Goal: Share content: Share content

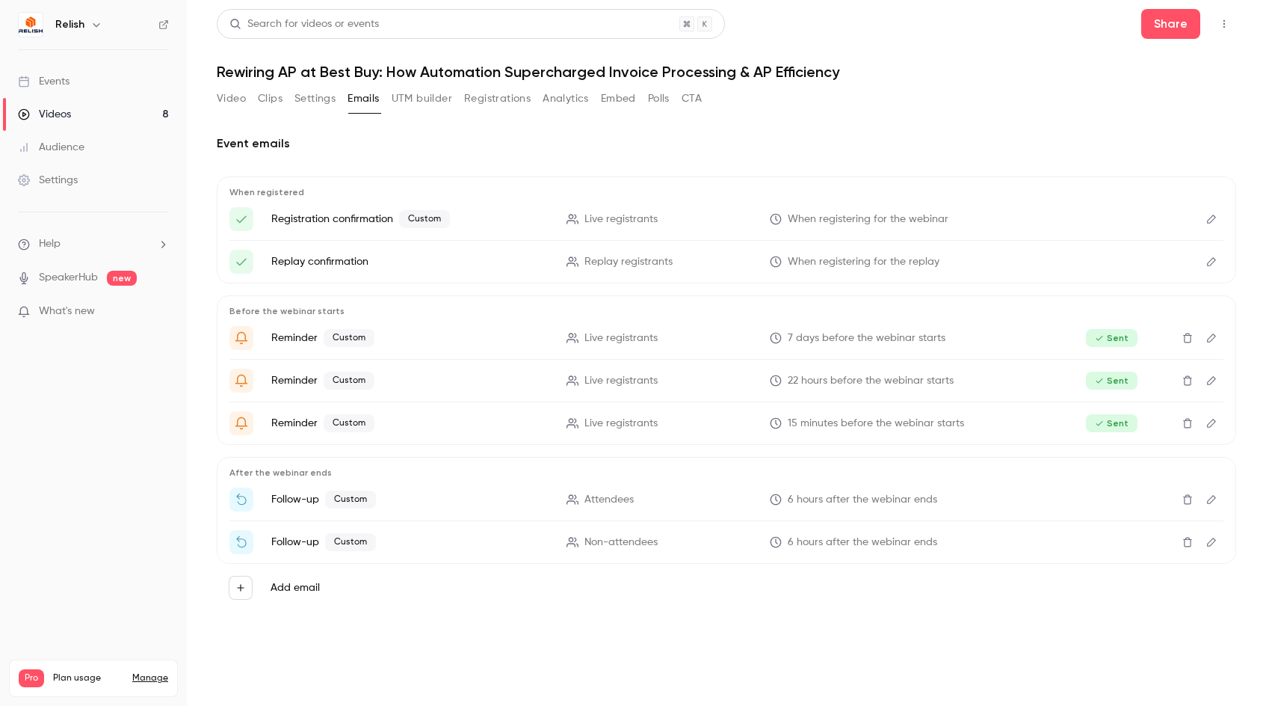
drag, startPoint x: 0, startPoint y: 0, endPoint x: 1, endPoint y: 57, distance: 56.8
click at [904, 124] on div "Event emails When registered Registration confirmation Custom Live registrants …" at bounding box center [727, 379] width 1020 height 525
drag, startPoint x: 568, startPoint y: 97, endPoint x: 575, endPoint y: 75, distance: 23.4
click at [568, 97] on button "Analytics" at bounding box center [566, 99] width 46 height 24
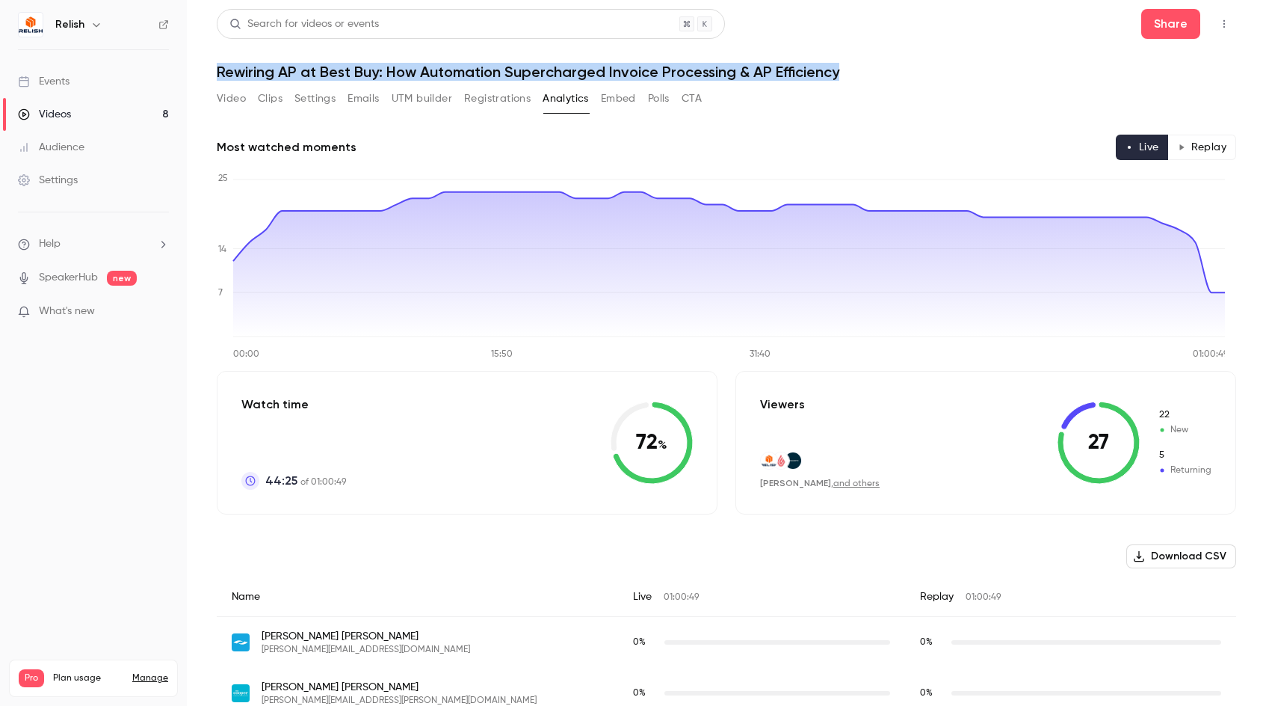
drag, startPoint x: 855, startPoint y: 67, endPoint x: 216, endPoint y: 74, distance: 639.1
click at [216, 74] on main "Search for videos or events Share Rewiring AP at Best Buy: How Automation Super…" at bounding box center [726, 353] width 1079 height 706
drag, startPoint x: 218, startPoint y: 72, endPoint x: 869, endPoint y: 75, distance: 651.8
click at [870, 75] on h1 "Rewiring AP at Best Buy: How Automation Supercharged Invoice Processing & AP Ef…" at bounding box center [727, 72] width 1020 height 18
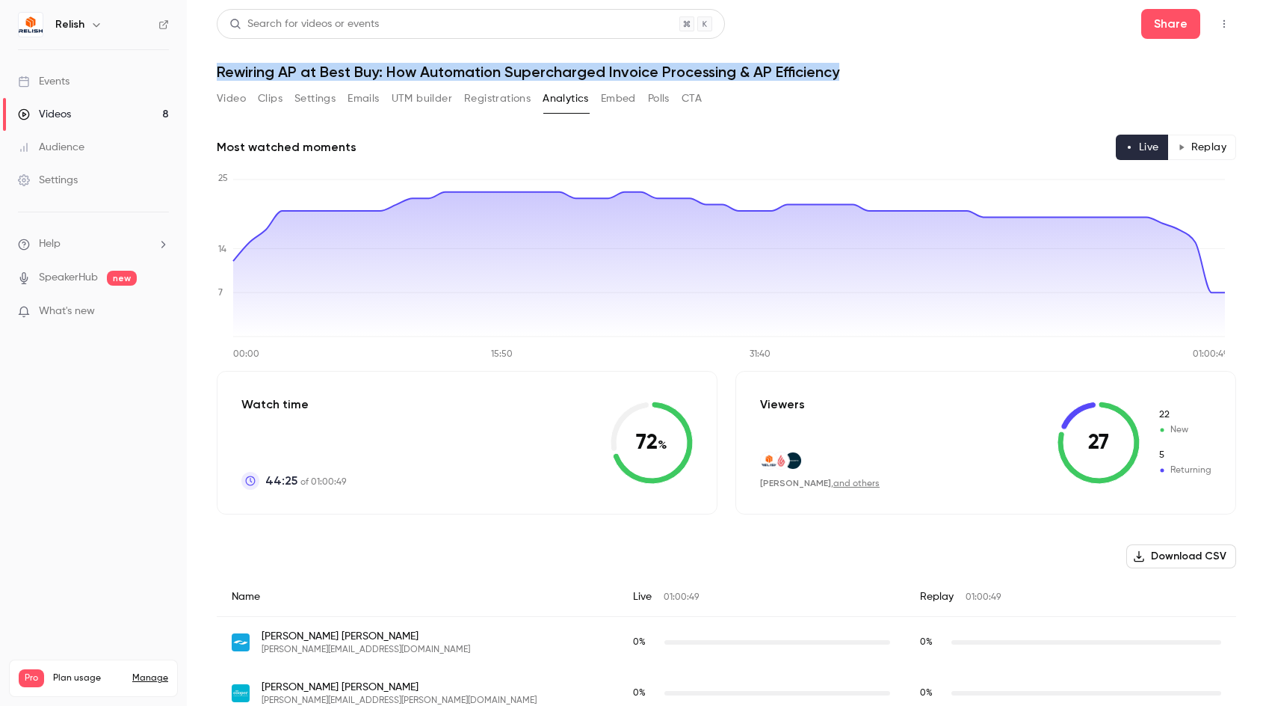
click at [869, 75] on h1 "Rewiring AP at Best Buy: How Automation Supercharged Invoice Processing & AP Ef…" at bounding box center [727, 72] width 1020 height 18
drag, startPoint x: 867, startPoint y: 75, endPoint x: 207, endPoint y: 70, distance: 660.0
click at [207, 70] on main "Search for videos or events Share Rewiring AP at Best Buy: How Automation Super…" at bounding box center [726, 353] width 1079 height 706
drag, startPoint x: 582, startPoint y: 66, endPoint x: 848, endPoint y: 70, distance: 265.4
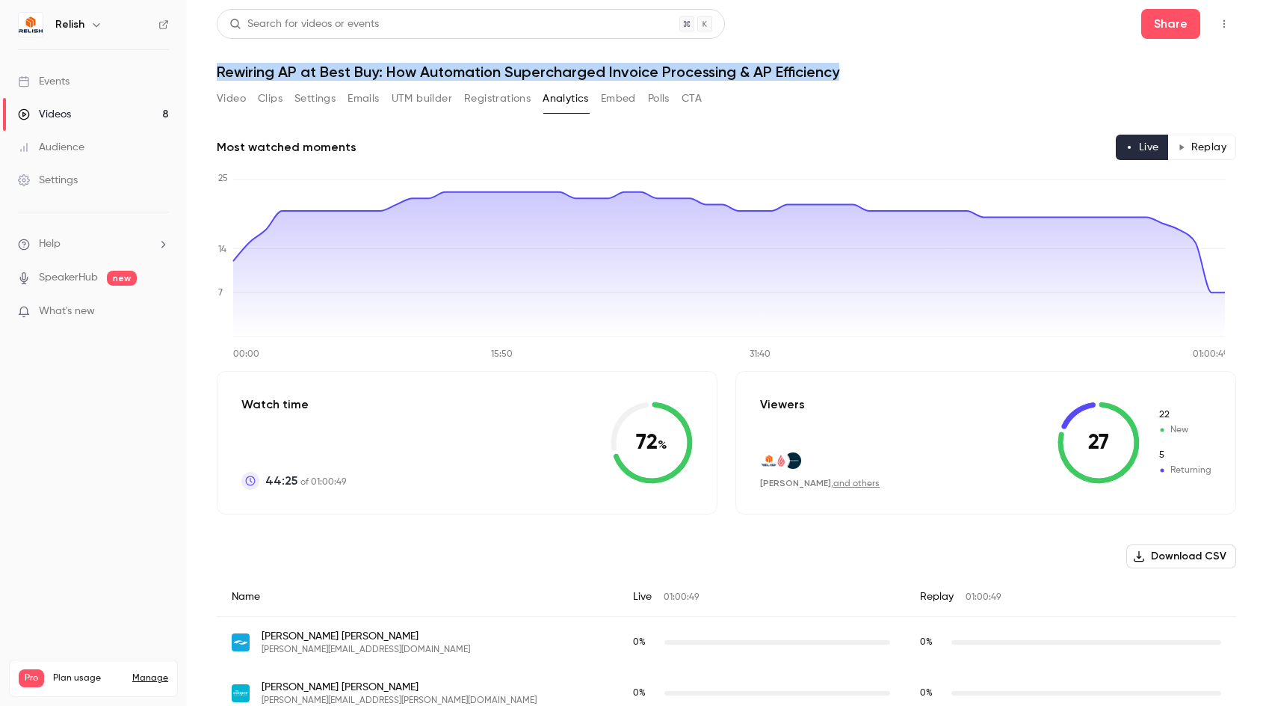
click at [848, 70] on h1 "Rewiring AP at Best Buy: How Automation Supercharged Invoice Processing & AP Ef…" at bounding box center [727, 72] width 1020 height 18
drag, startPoint x: 795, startPoint y: 70, endPoint x: 215, endPoint y: 73, distance: 580.0
click at [215, 73] on main "Search for videos or events Share Rewiring AP at Best Buy: How Automation Super…" at bounding box center [726, 353] width 1079 height 706
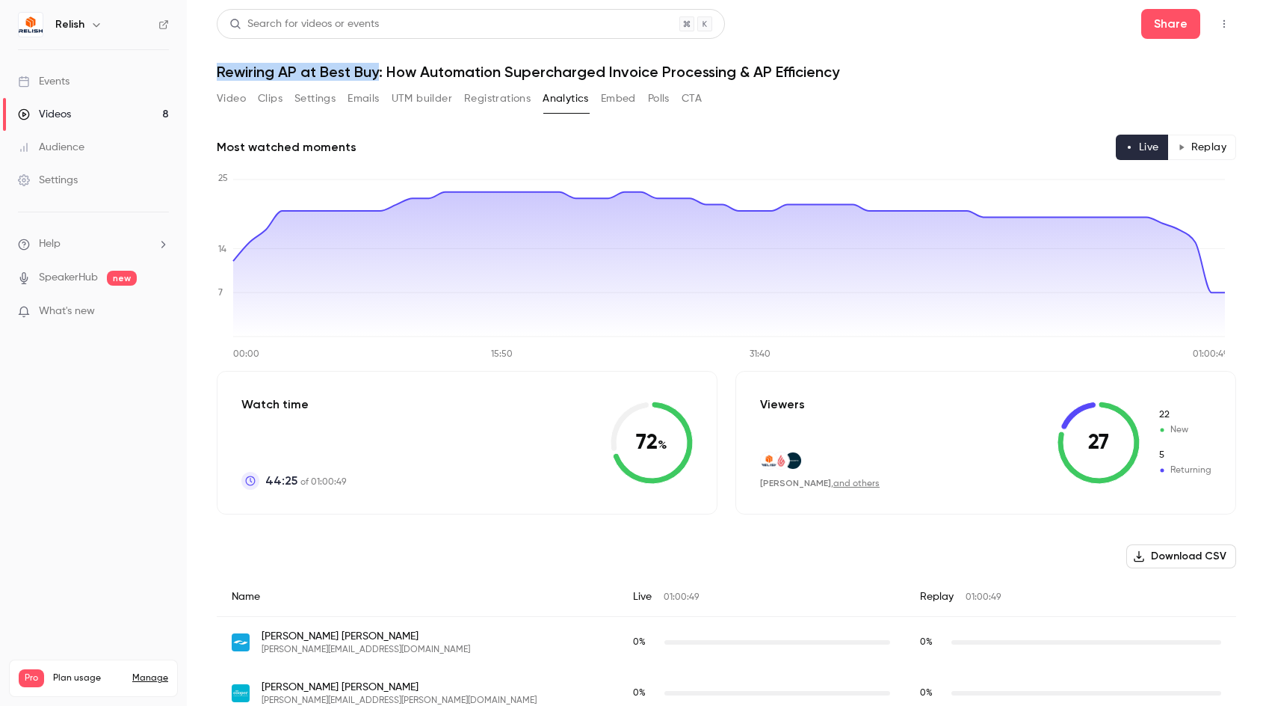
drag, startPoint x: 218, startPoint y: 73, endPoint x: 378, endPoint y: 75, distance: 160.7
click at [378, 75] on h1 "Rewiring AP at Best Buy: How Automation Supercharged Invoice Processing & AP Ef…" at bounding box center [727, 72] width 1020 height 18
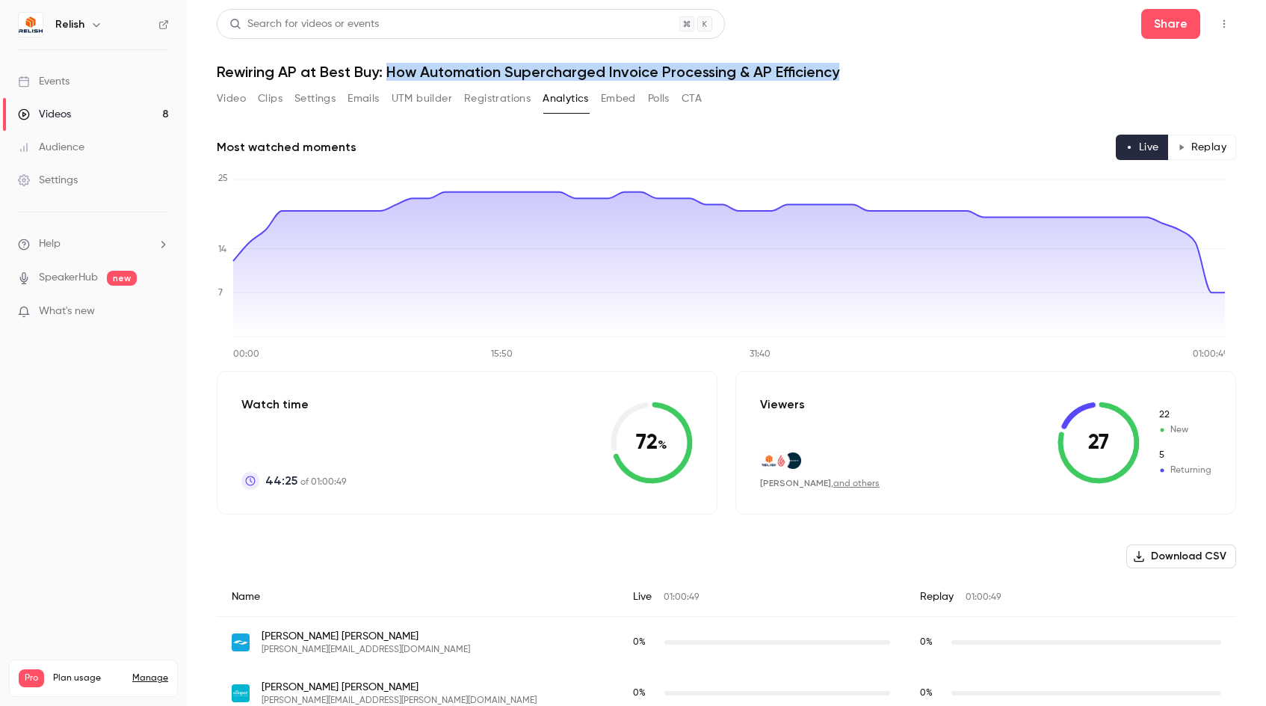
drag, startPoint x: 386, startPoint y: 74, endPoint x: 842, endPoint y: 73, distance: 455.2
click at [842, 74] on h1 "Rewiring AP at Best Buy: How Automation Supercharged Invoice Processing & AP Ef…" at bounding box center [727, 72] width 1020 height 18
click at [841, 72] on h1 "Rewiring AP at Best Buy: How Automation Supercharged Invoice Processing & AP Ef…" at bounding box center [727, 72] width 1020 height 18
drag, startPoint x: 841, startPoint y: 72, endPoint x: 214, endPoint y: 68, distance: 627.1
click at [214, 68] on main "Search for videos or events Share Rewiring AP at Best Buy: How Automation Super…" at bounding box center [726, 353] width 1079 height 706
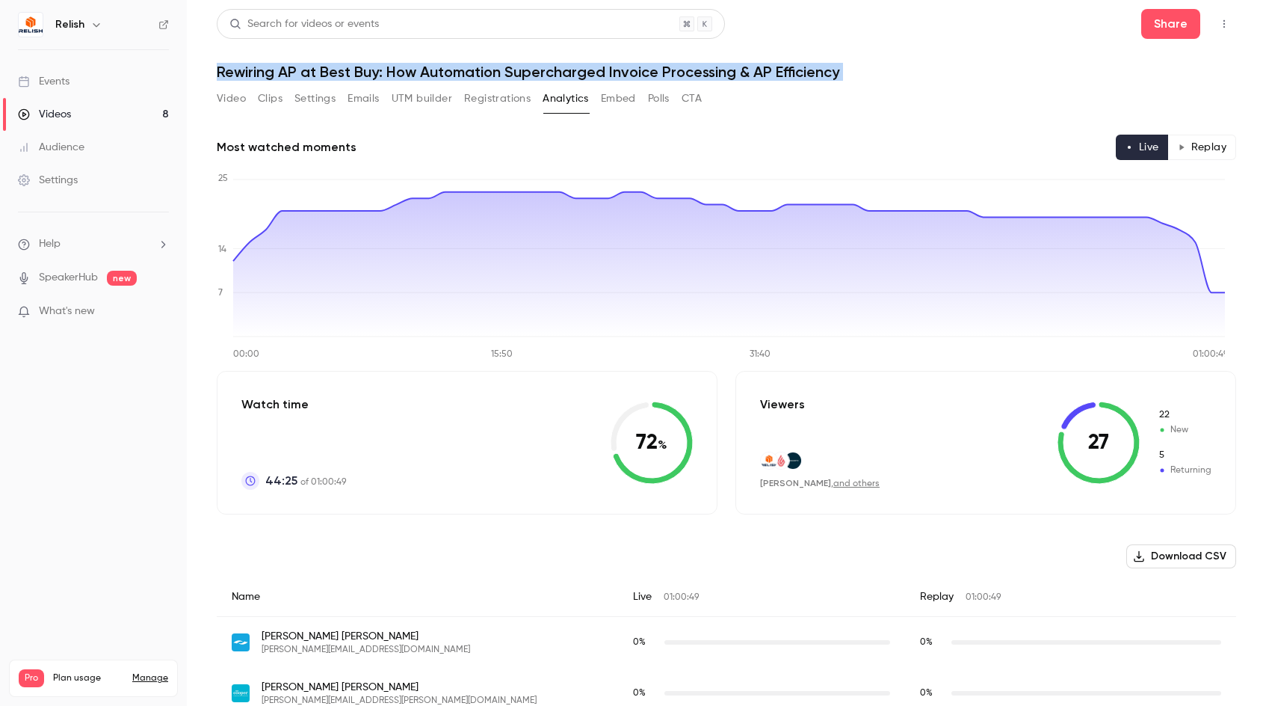
click at [216, 73] on main "Search for videos or events Share Rewiring AP at Best Buy: How Automation Super…" at bounding box center [726, 353] width 1079 height 706
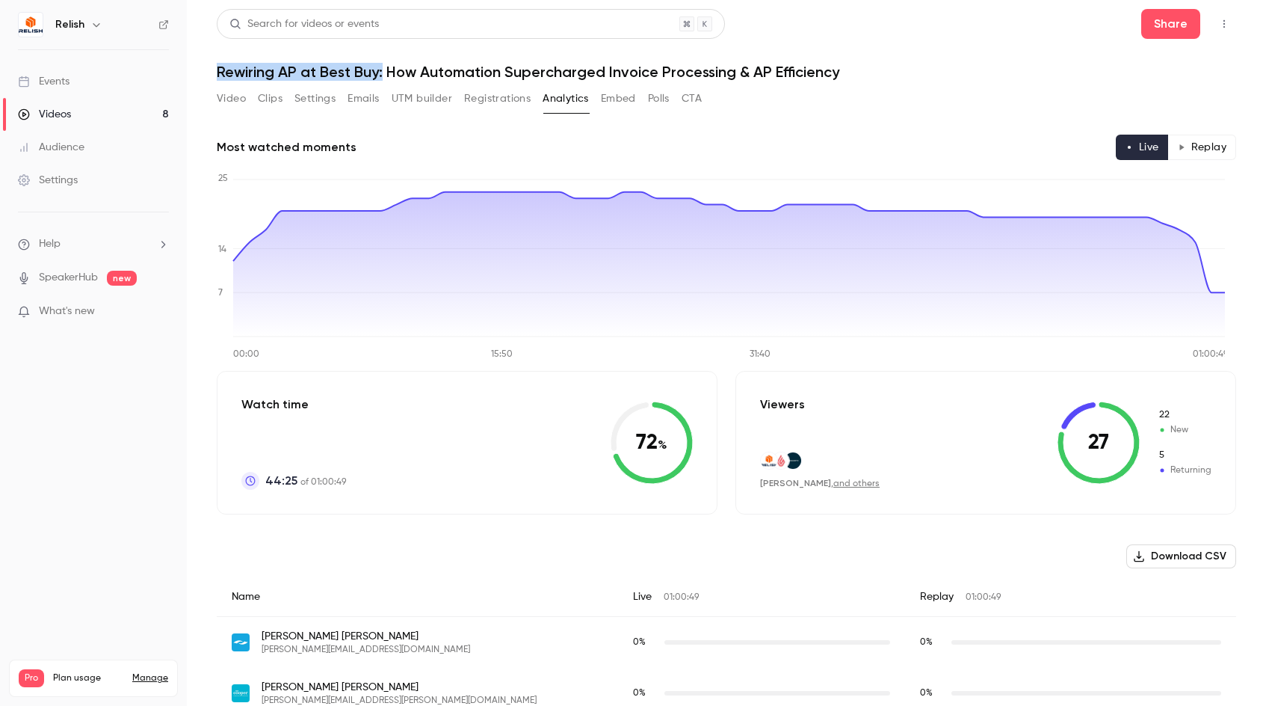
drag, startPoint x: 216, startPoint y: 73, endPoint x: 382, endPoint y: 77, distance: 166.0
click at [382, 77] on main "Search for videos or events Share Rewiring AP at Best Buy: How Automation Super…" at bounding box center [726, 353] width 1079 height 706
click at [382, 77] on h1 "Rewiring AP at Best Buy: How Automation Supercharged Invoice Processing & AP Ef…" at bounding box center [727, 72] width 1020 height 18
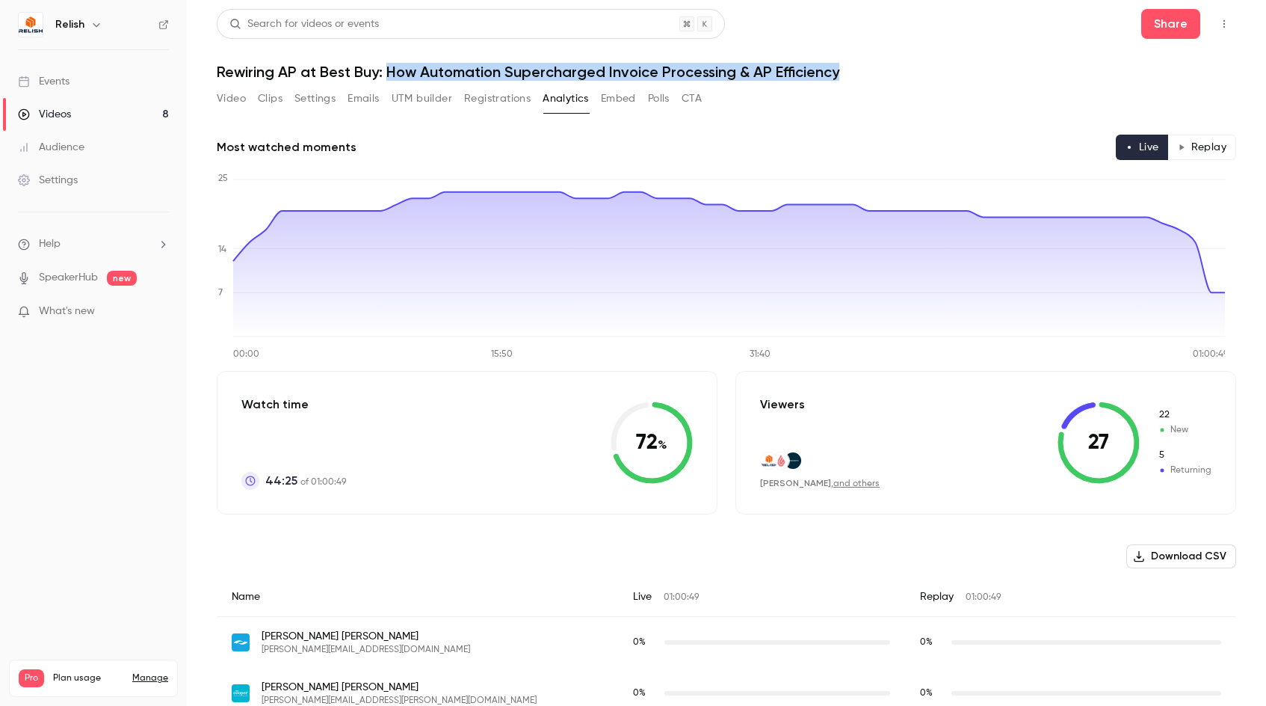
drag, startPoint x: 386, startPoint y: 72, endPoint x: 846, endPoint y: 69, distance: 459.7
click at [846, 69] on h1 "Rewiring AP at Best Buy: How Automation Supercharged Invoice Processing & AP Ef…" at bounding box center [727, 72] width 1020 height 18
click at [845, 69] on h1 "Rewiring AP at Best Buy: How Automation Supercharged Invoice Processing & AP Ef…" at bounding box center [727, 72] width 1020 height 18
drag, startPoint x: 843, startPoint y: 74, endPoint x: 217, endPoint y: 75, distance: 626.4
click at [217, 75] on h1 "Rewiring AP at Best Buy: How Automation Supercharged Invoice Processing & AP Ef…" at bounding box center [727, 72] width 1020 height 18
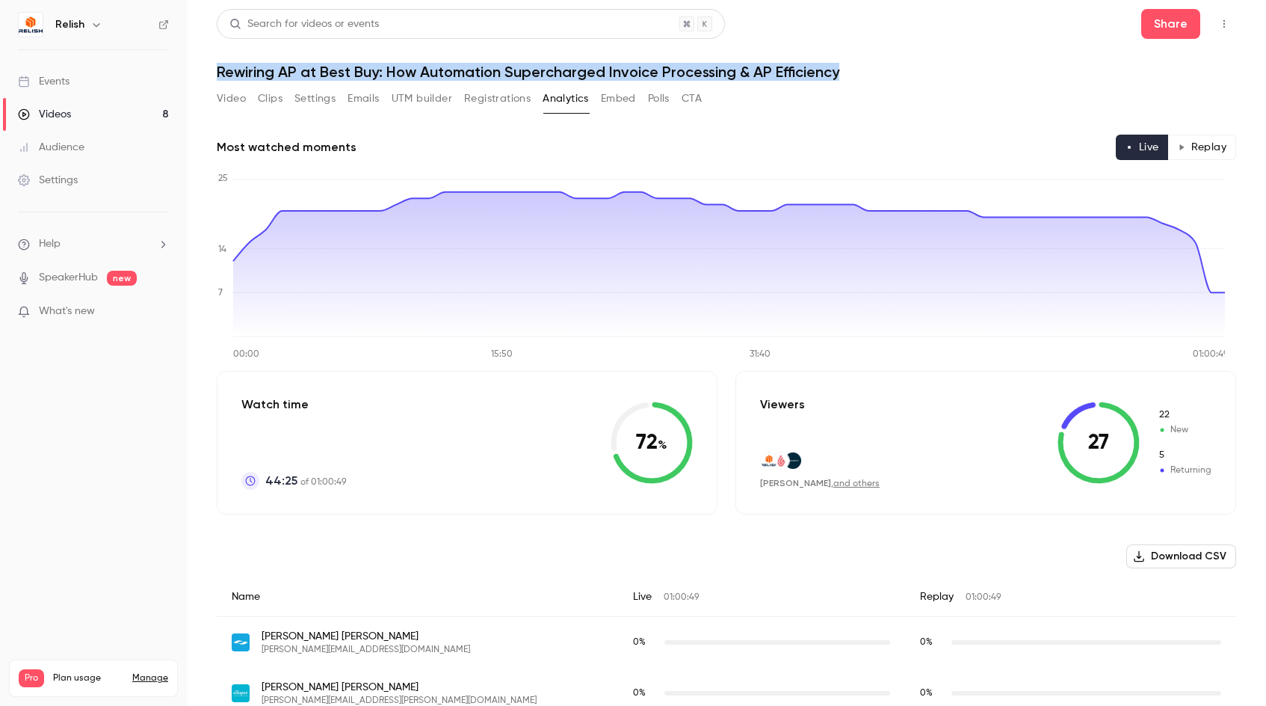
click at [216, 75] on main "Search for videos or events Share Rewiring AP at Best Buy: How Automation Super…" at bounding box center [726, 353] width 1079 height 706
click at [840, 70] on h1 "Rewiring AP at Best Buy: How Automation Supercharged Invoice Processing & AP Ef…" at bounding box center [727, 72] width 1020 height 18
drag, startPoint x: 840, startPoint y: 70, endPoint x: 213, endPoint y: 73, distance: 627.1
click at [213, 73] on main "Search for videos or events Share Rewiring AP at Best Buy: How Automation Super…" at bounding box center [726, 353] width 1079 height 706
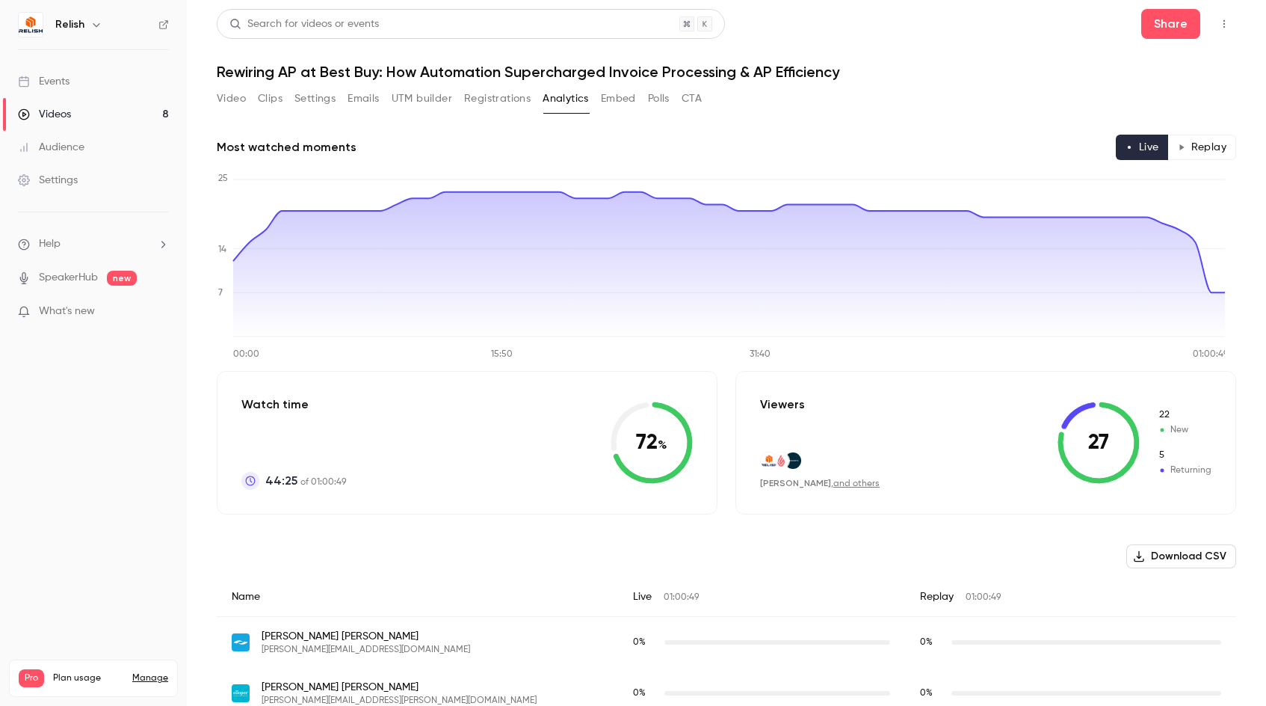
click at [90, 115] on link "Videos 8" at bounding box center [93, 114] width 187 height 33
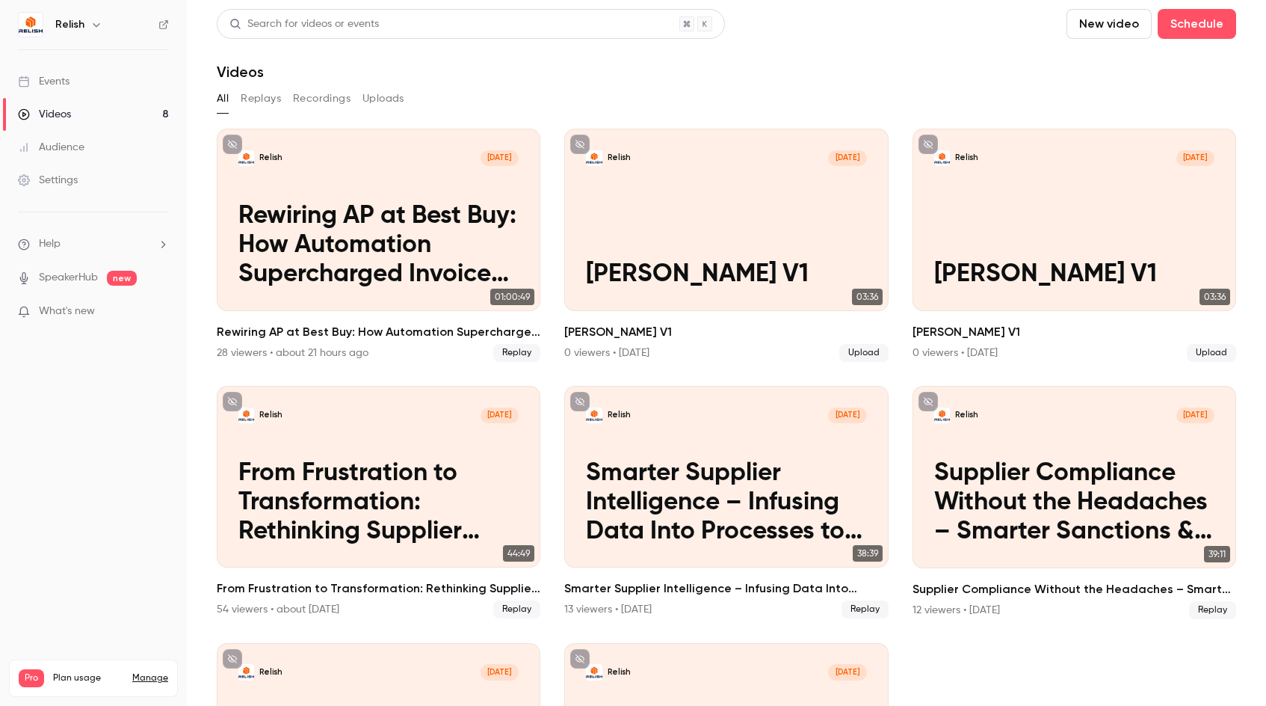
click at [388, 98] on button "Uploads" at bounding box center [384, 99] width 42 height 24
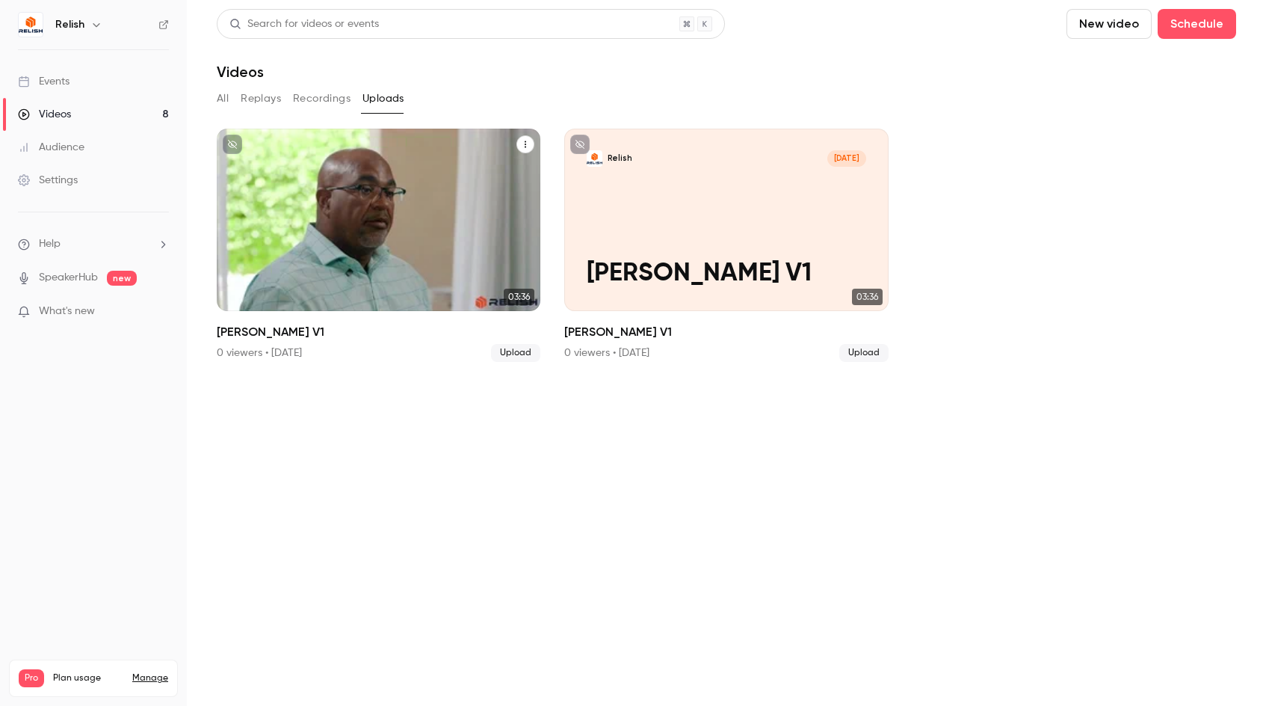
click at [334, 284] on p "[PERSON_NAME] V1" at bounding box center [378, 273] width 280 height 29
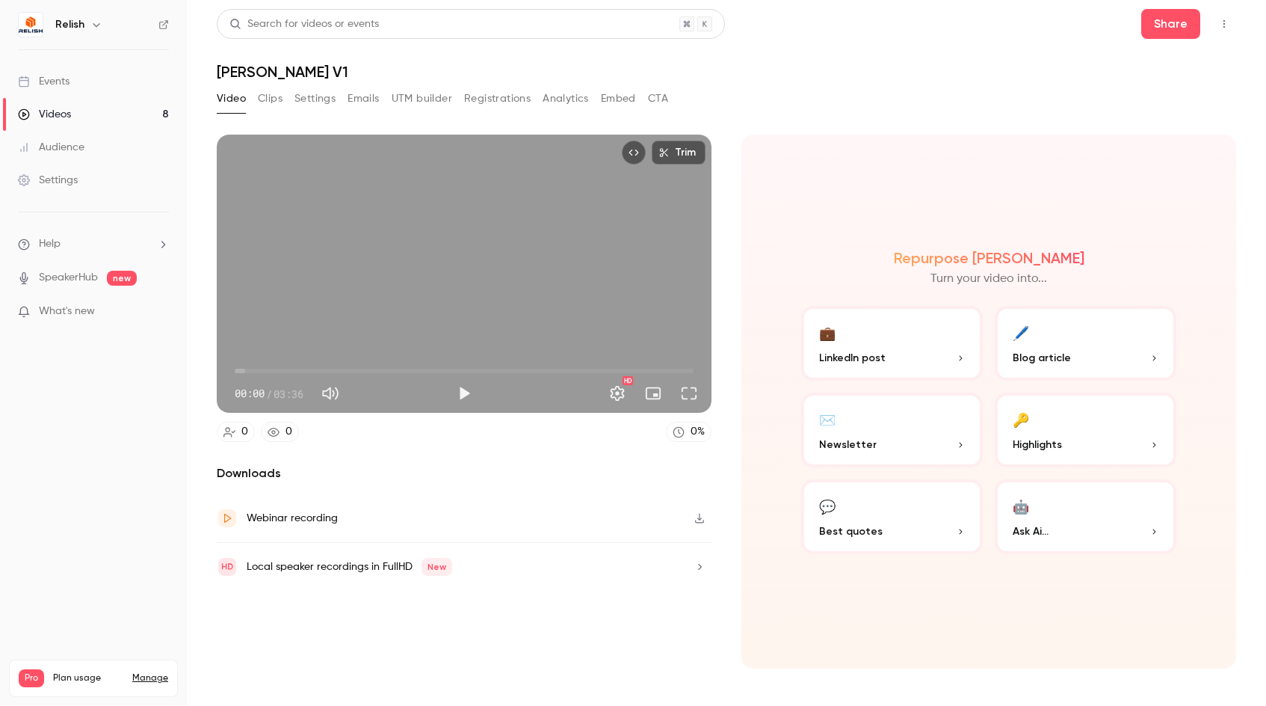
drag, startPoint x: 599, startPoint y: 98, endPoint x: 609, endPoint y: 105, distance: 12.9
click at [600, 101] on div "Video Clips Settings Emails UTM builder Registrations Analytics Embed CTA" at bounding box center [442, 99] width 451 height 24
click at [610, 105] on button "Embed" at bounding box center [618, 99] width 35 height 24
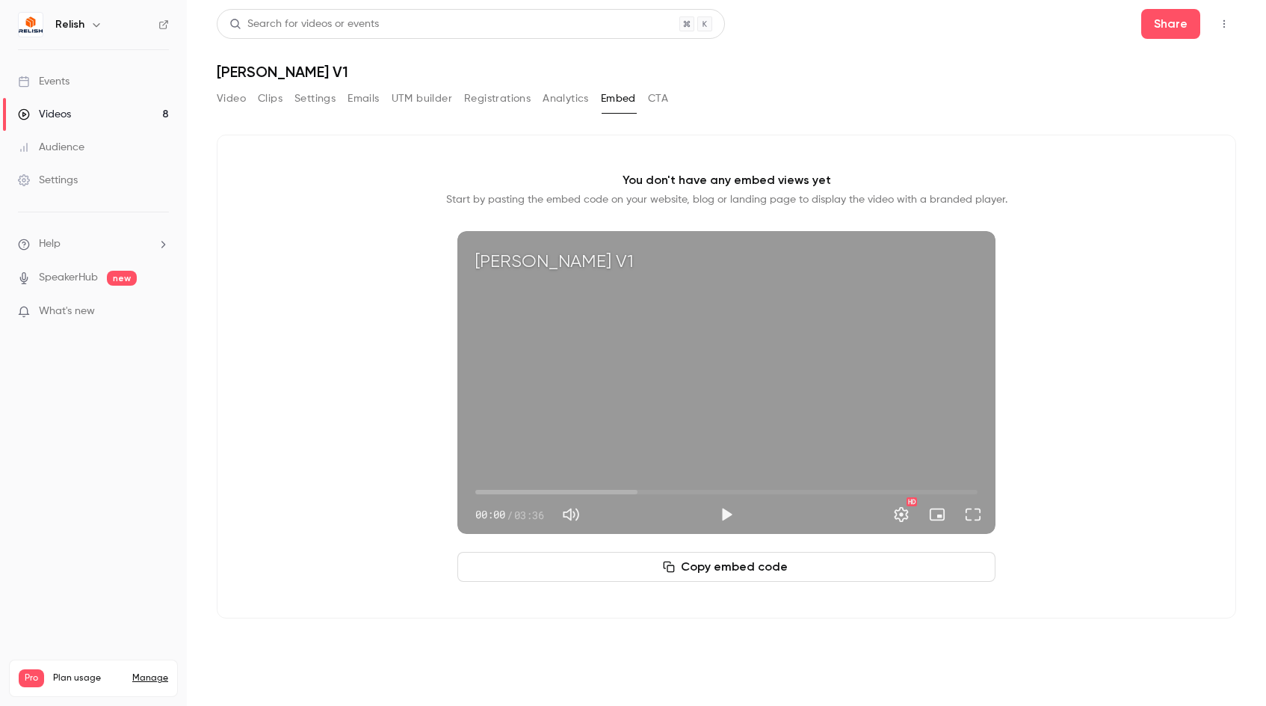
click at [685, 566] on button "Copy embed code" at bounding box center [726, 567] width 538 height 30
click at [56, 117] on div "Videos" at bounding box center [44, 114] width 53 height 15
